Goal: Information Seeking & Learning: Learn about a topic

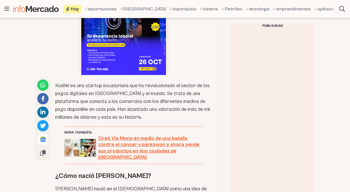
scroll to position [284, 0]
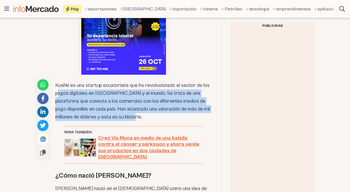
drag, startPoint x: 142, startPoint y: 119, endPoint x: 58, endPoint y: 91, distance: 88.9
click at [57, 91] on p "Kushki es una startup ecuatoriana que ha revolucionado el sector de los pagos d…" at bounding box center [133, 102] width 157 height 40
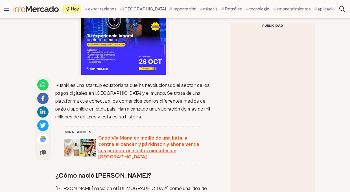
click at [109, 115] on p "Kushki es una startup ecuatoriana que ha revolucionado el sector de los pagos d…" at bounding box center [133, 102] width 157 height 40
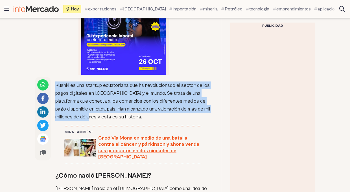
drag, startPoint x: 97, startPoint y: 117, endPoint x: 56, endPoint y: 86, distance: 51.4
click at [56, 86] on p "Kushki es una startup ecuatoriana que ha revolucionado el sector de los pagos d…" at bounding box center [133, 102] width 157 height 40
copy p "Kushki es una startup ecuatoriana que ha revolucionado el sector de los pagos d…"
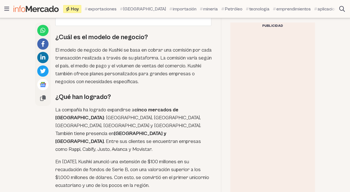
scroll to position [863, 0]
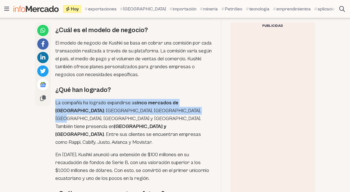
drag, startPoint x: 145, startPoint y: 103, endPoint x: 53, endPoint y: 97, distance: 92.3
copy p "La compañía ha logrado expandirse a cinco mercados de [GEOGRAPHIC_DATA] : [GEOG…"
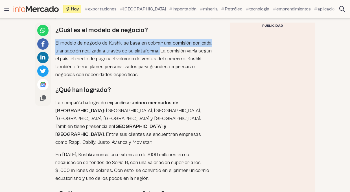
drag, startPoint x: 171, startPoint y: 46, endPoint x: 54, endPoint y: 37, distance: 117.8
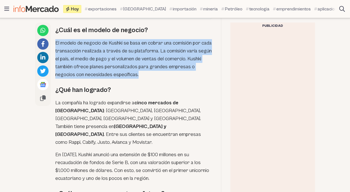
drag, startPoint x: 142, startPoint y: 69, endPoint x: 54, endPoint y: 39, distance: 93.2
copy p "El modelo de negocio de Kushki se basa en cobrar una comisión por cada transacc…"
